Goal: Book appointment/travel/reservation

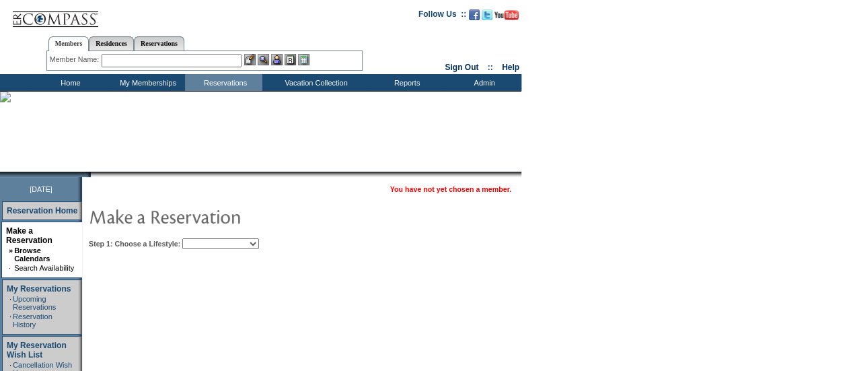
scroll to position [67, 0]
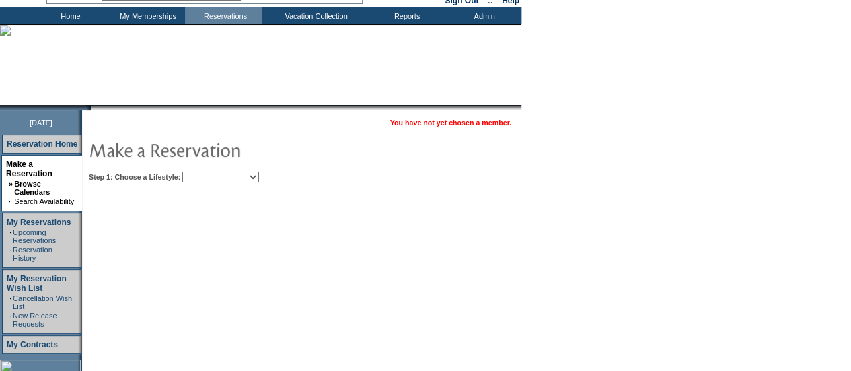
click at [259, 176] on select "Beach Leisure Metropolitan Mountain OIAL for Adventure OIAL for Couples OIAL fo…" at bounding box center [220, 177] width 77 height 11
select select "Leisure"
click at [205, 172] on select "Beach Leisure Metropolitan Mountain OIAL for Adventure OIAL for Couples OIAL fo…" at bounding box center [220, 177] width 77 height 11
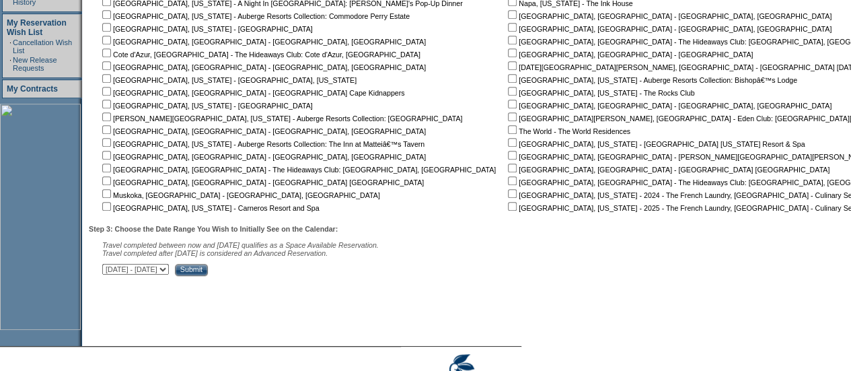
scroll to position [340, 0]
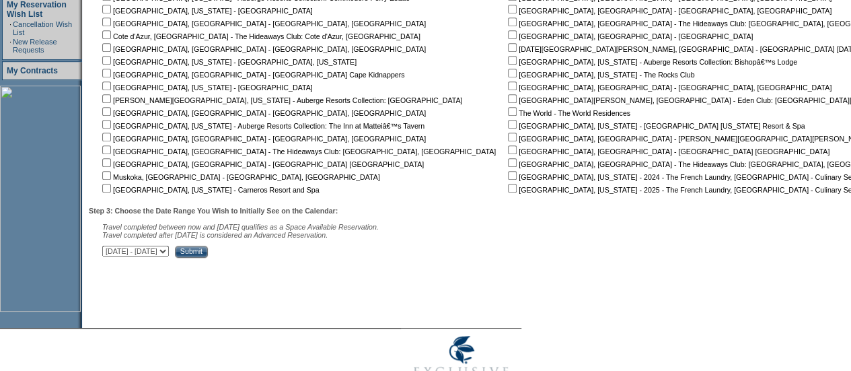
click at [508, 115] on input "checkbox" at bounding box center [512, 111] width 9 height 9
checkbox input "true"
click at [208, 254] on input "Submit" at bounding box center [191, 252] width 33 height 12
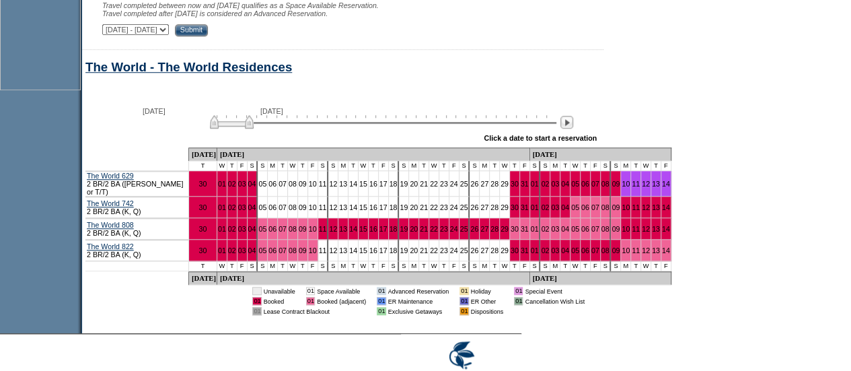
scroll to position [566, 0]
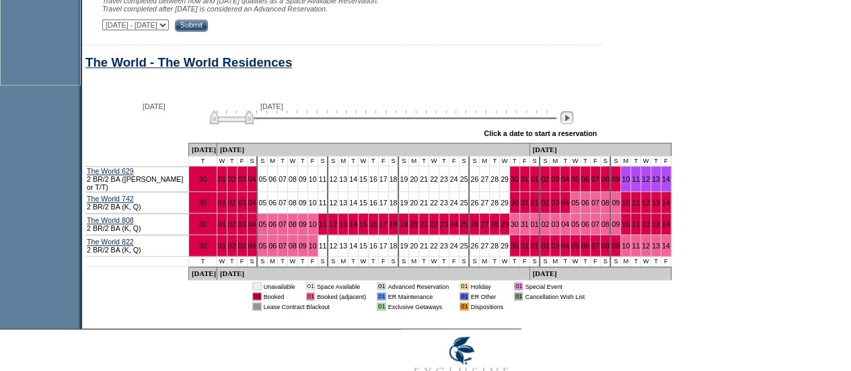
click at [573, 124] on img at bounding box center [566, 117] width 13 height 13
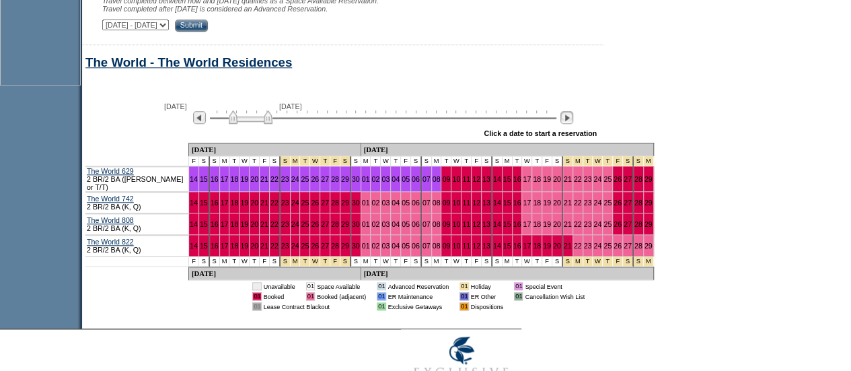
click at [573, 124] on img at bounding box center [566, 117] width 13 height 13
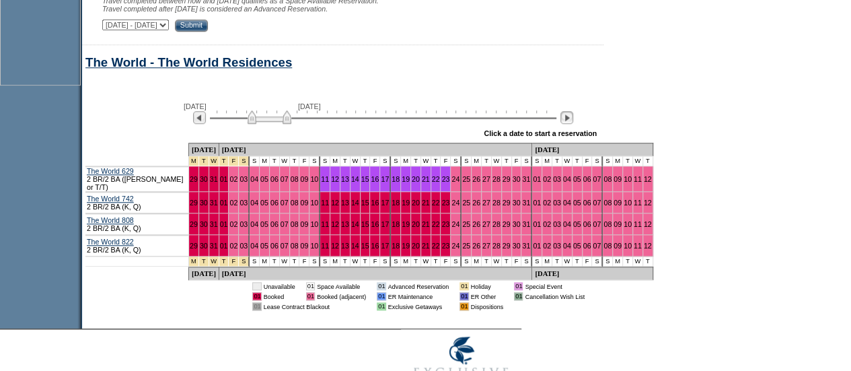
click at [573, 124] on img at bounding box center [566, 117] width 13 height 13
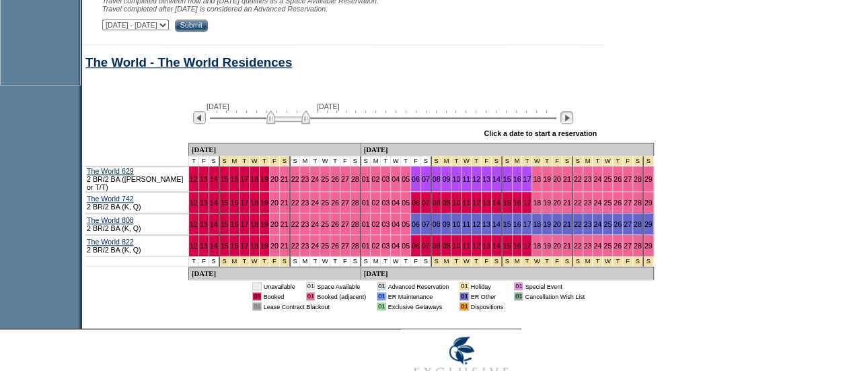
click at [573, 124] on img at bounding box center [566, 117] width 13 height 13
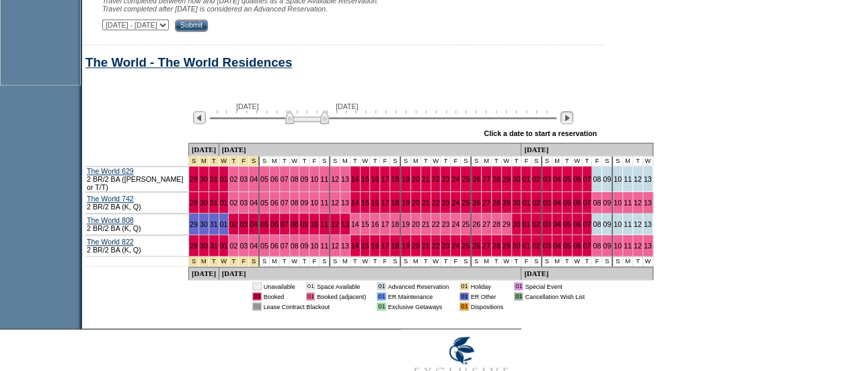
click at [573, 124] on img at bounding box center [566, 117] width 13 height 13
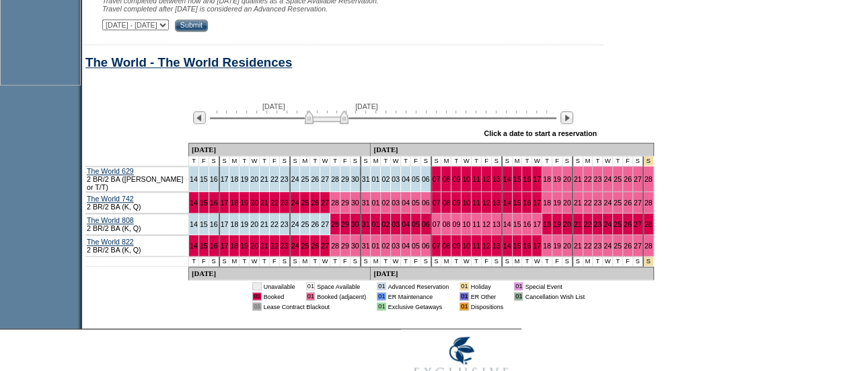
scroll to position [0, 0]
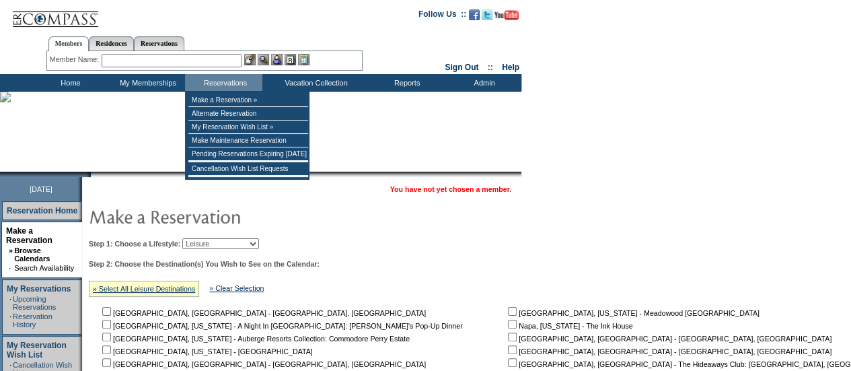
click at [221, 63] on input "text" at bounding box center [172, 60] width 140 height 13
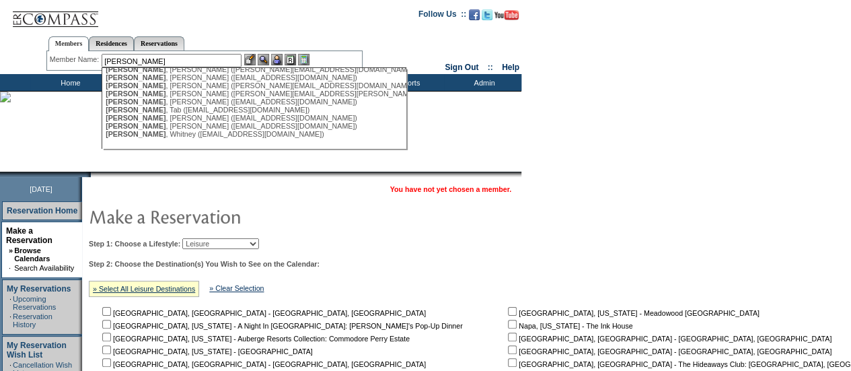
scroll to position [75, 0]
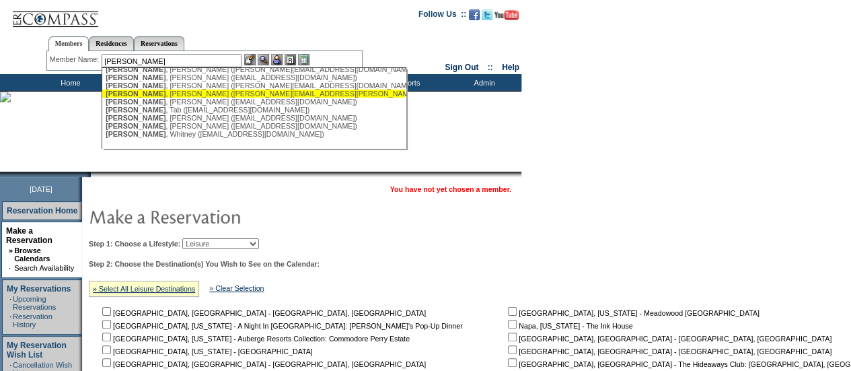
click at [192, 94] on div "[PERSON_NAME] ([PERSON_NAME][EMAIL_ADDRESS][PERSON_NAME][DOMAIN_NAME])" at bounding box center [254, 93] width 296 height 8
type input "[PERSON_NAME] ([PERSON_NAME][EMAIL_ADDRESS][PERSON_NAME][DOMAIN_NAME])"
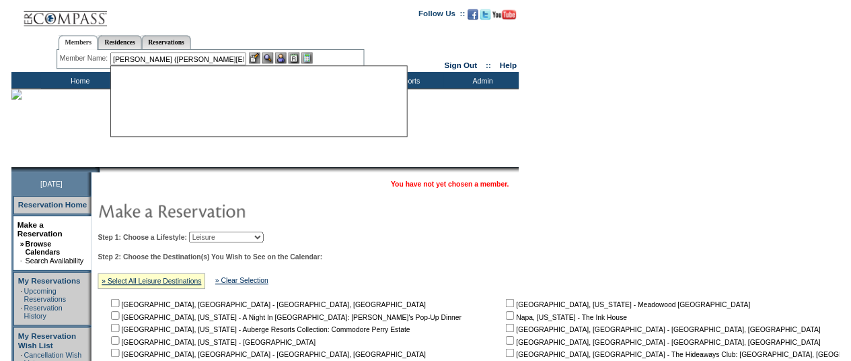
scroll to position [0, 0]
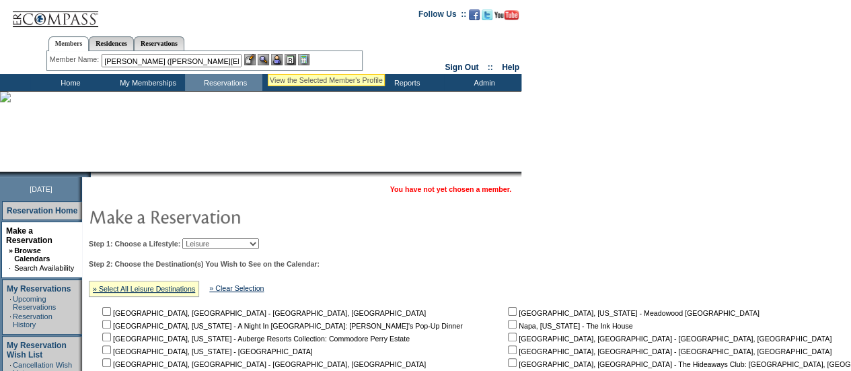
click at [268, 57] on img at bounding box center [263, 59] width 11 height 11
